Goal: Information Seeking & Learning: Learn about a topic

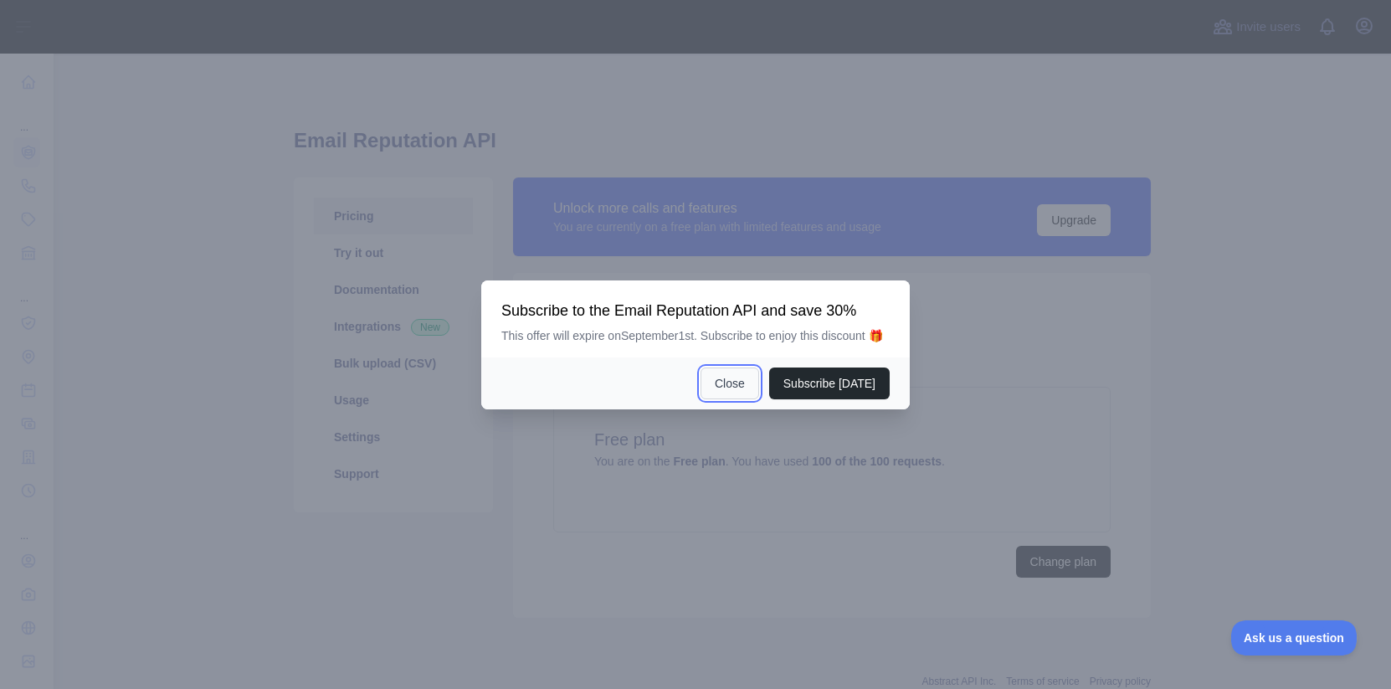
click at [733, 399] on button "Close" at bounding box center [730, 383] width 59 height 32
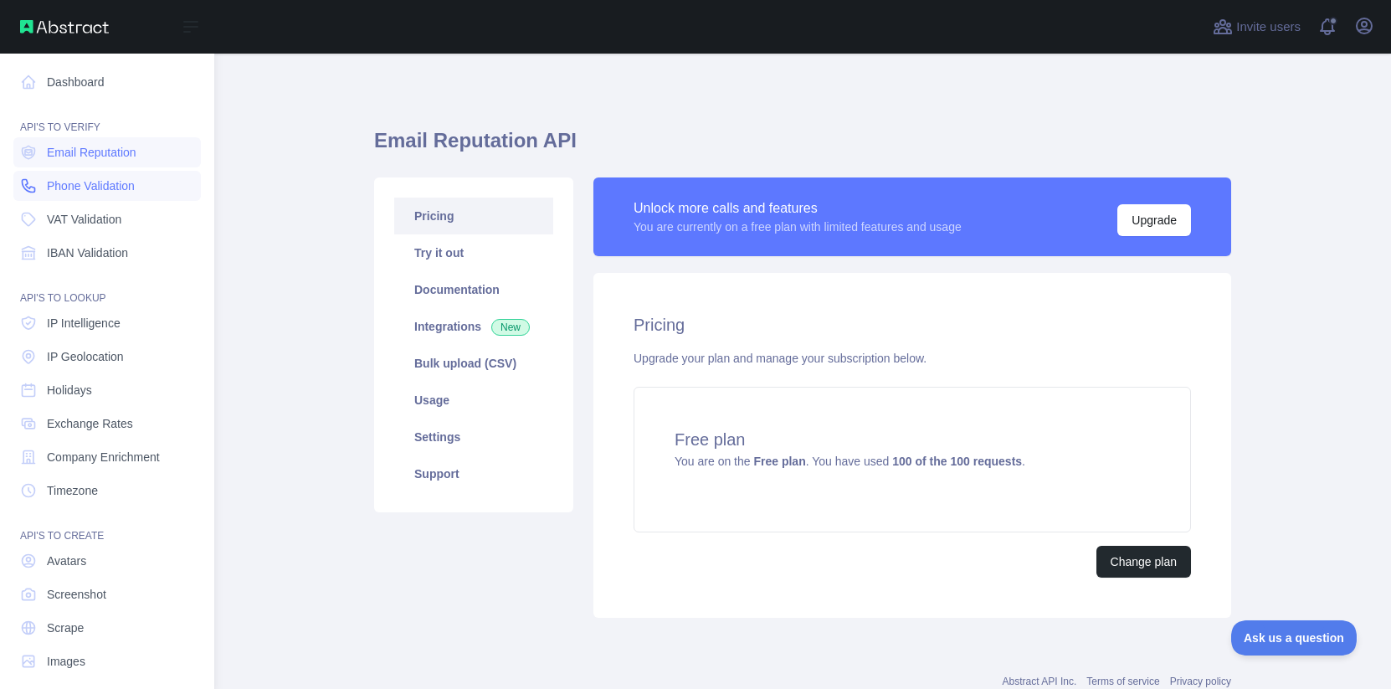
click at [45, 180] on link "Phone Validation" at bounding box center [107, 186] width 188 height 30
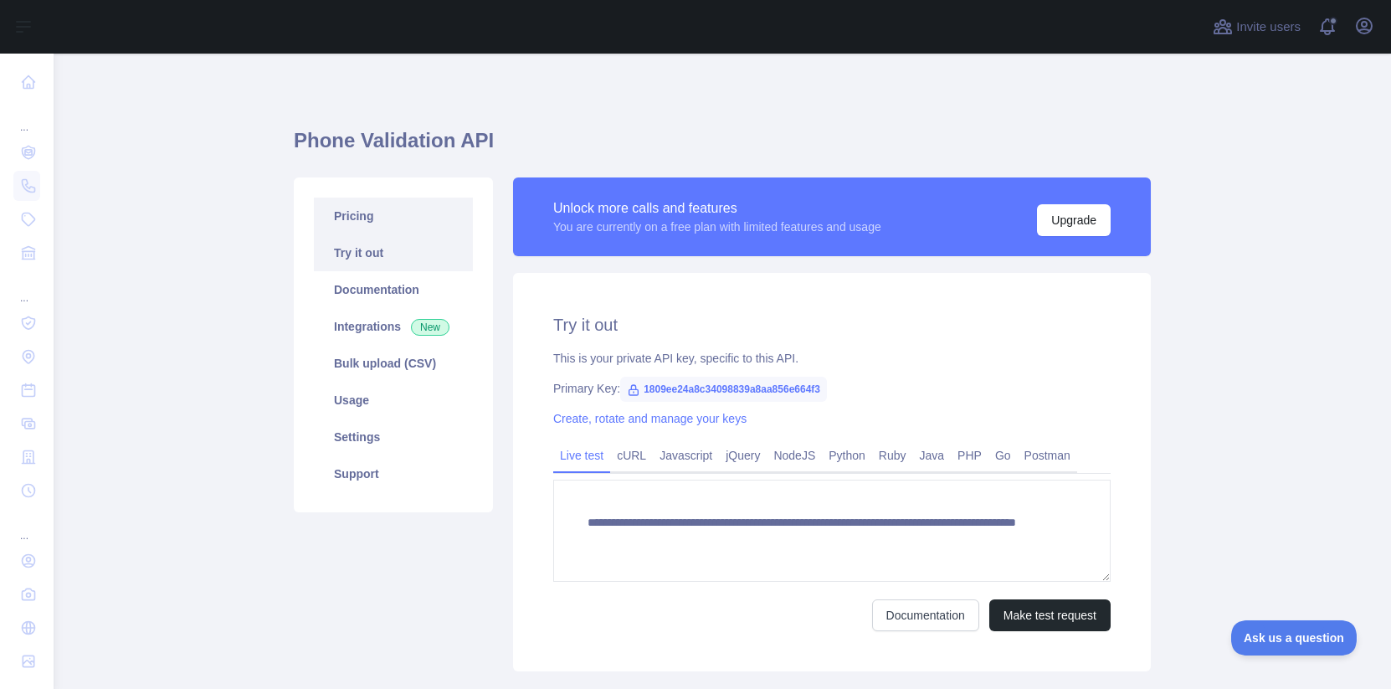
click at [359, 219] on link "Pricing" at bounding box center [393, 216] width 159 height 37
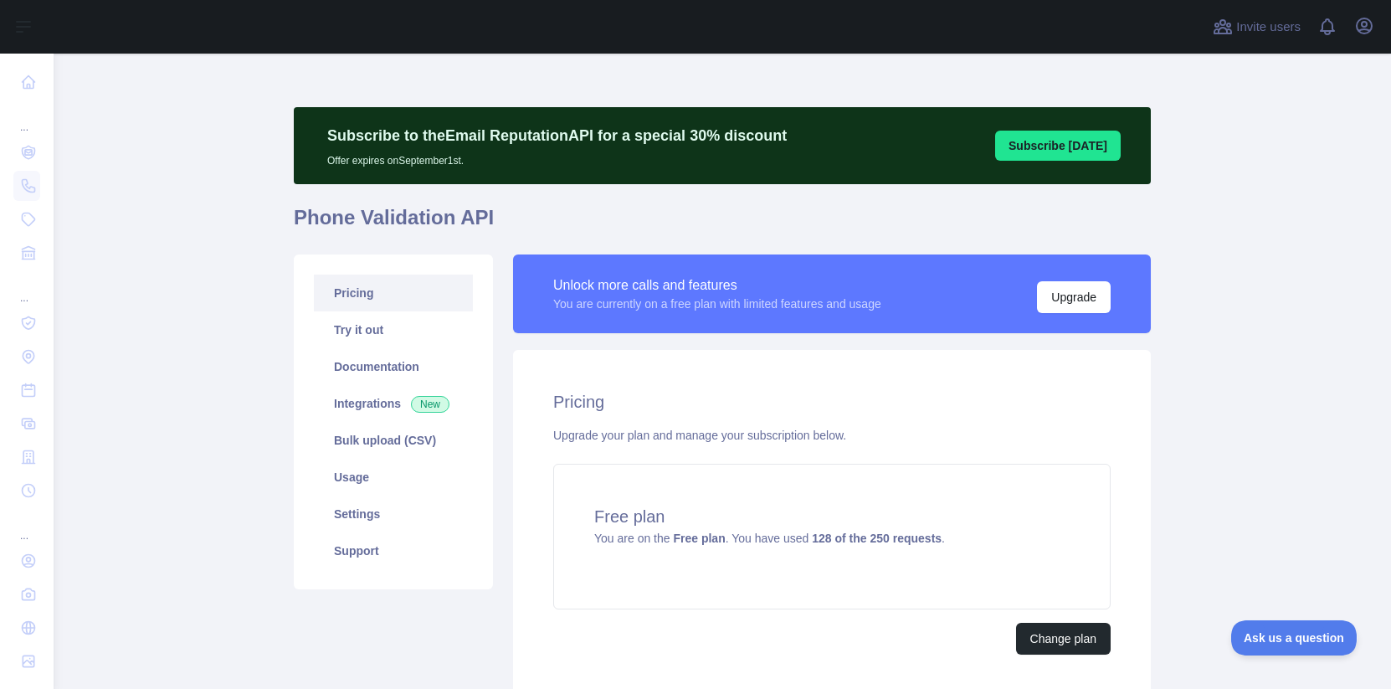
click at [347, 300] on link "Pricing" at bounding box center [393, 293] width 159 height 37
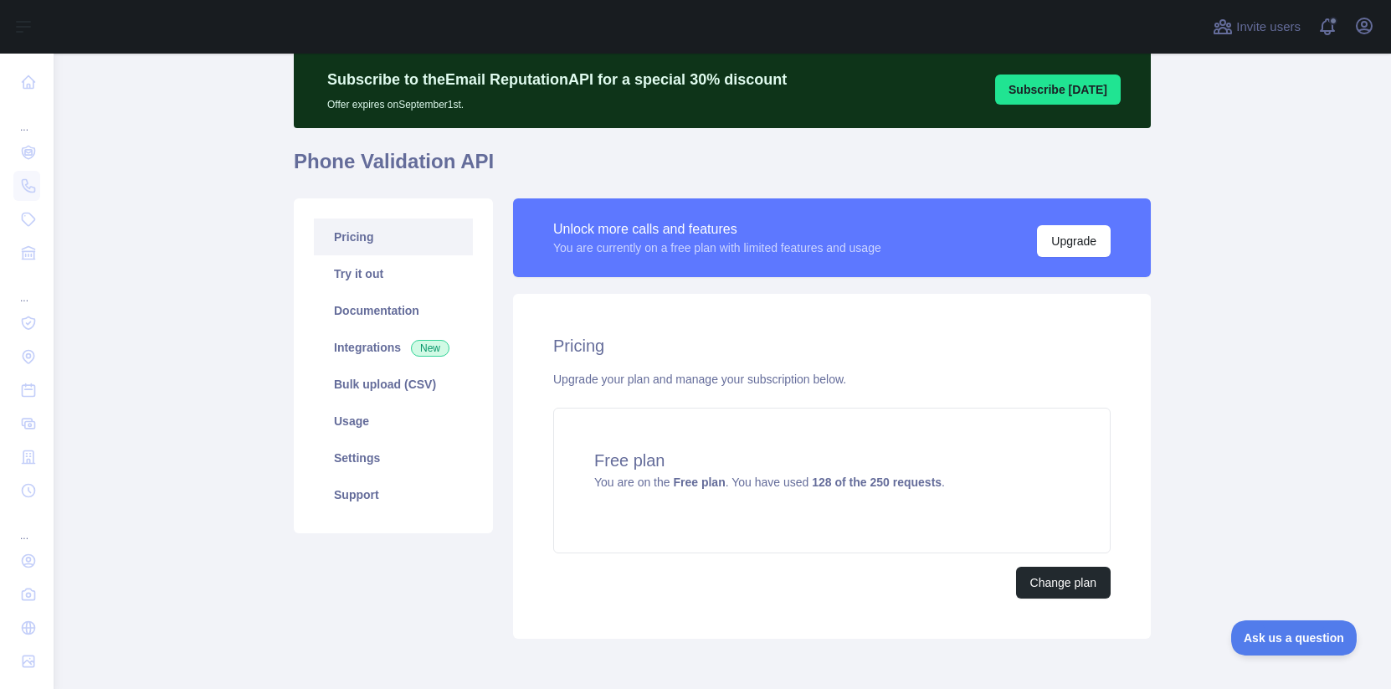
scroll to position [130, 0]
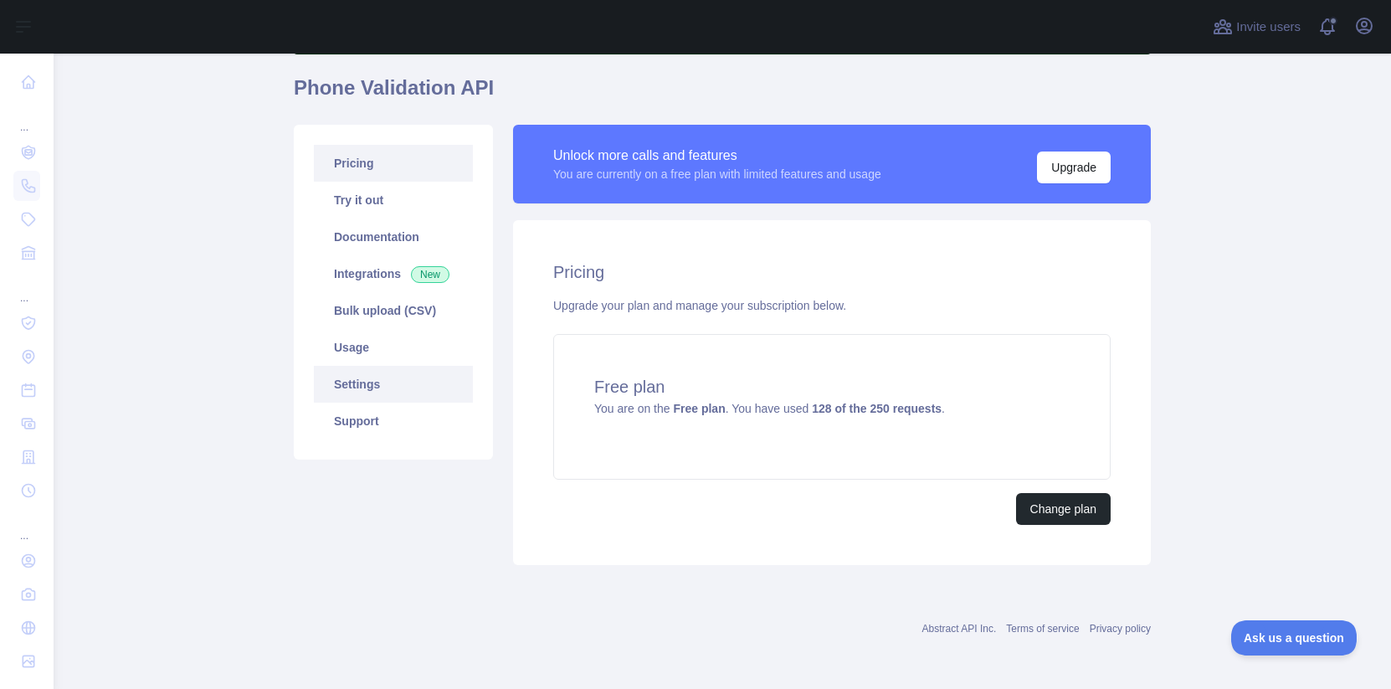
click at [338, 372] on link "Settings" at bounding box center [393, 384] width 159 height 37
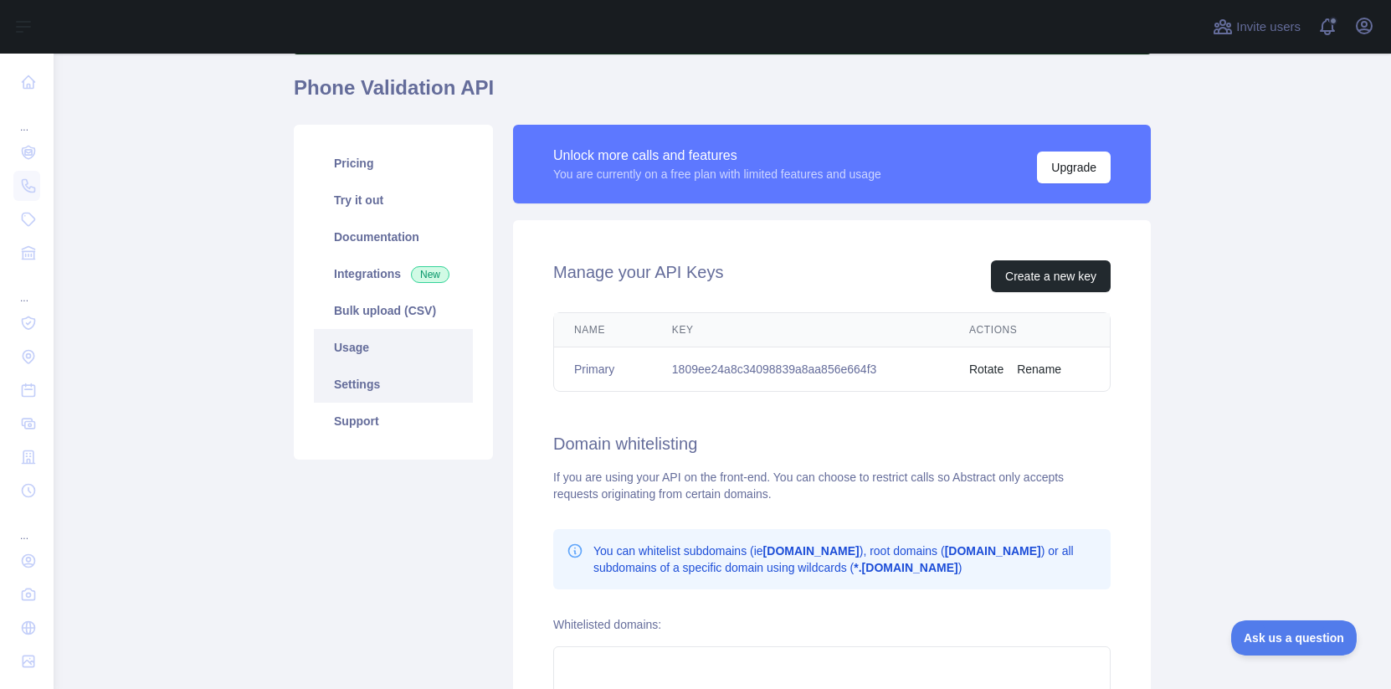
click at [347, 347] on link "Usage" at bounding box center [393, 347] width 159 height 37
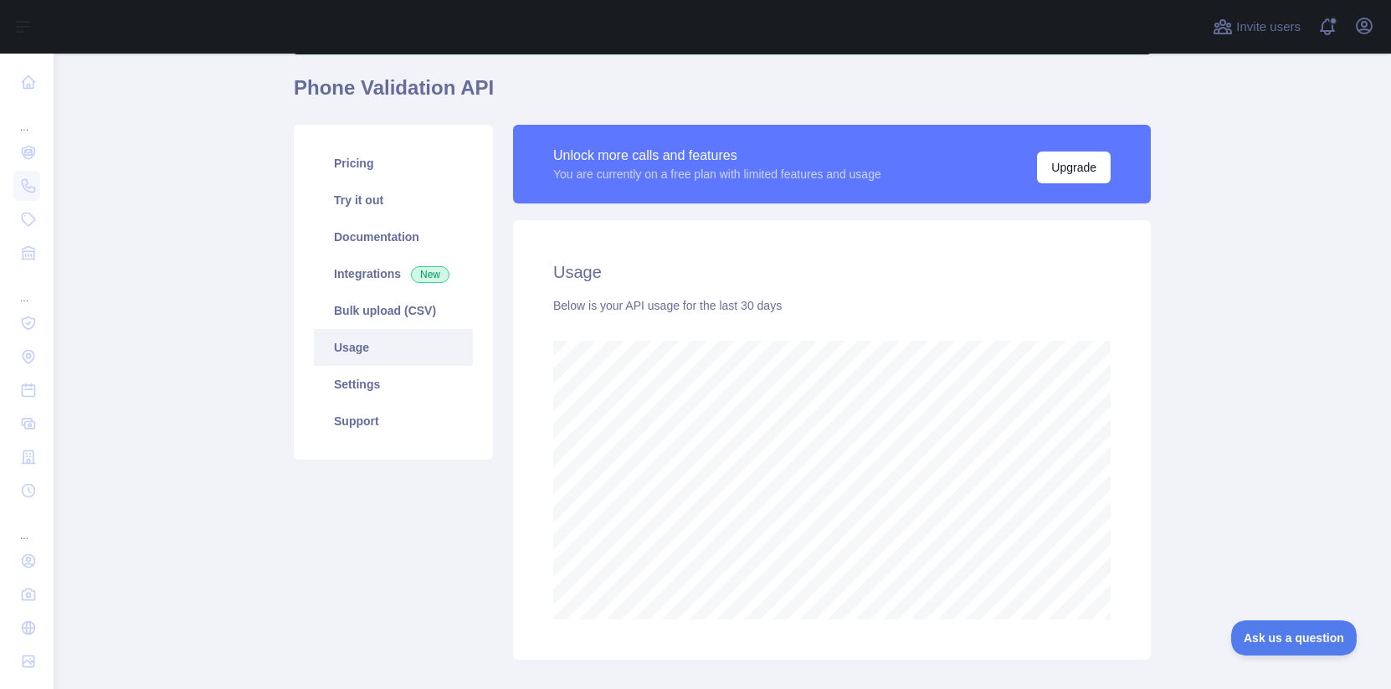
scroll to position [635, 1338]
click at [352, 290] on link "Integrations New" at bounding box center [393, 273] width 159 height 37
